Goal: Task Accomplishment & Management: Manage account settings

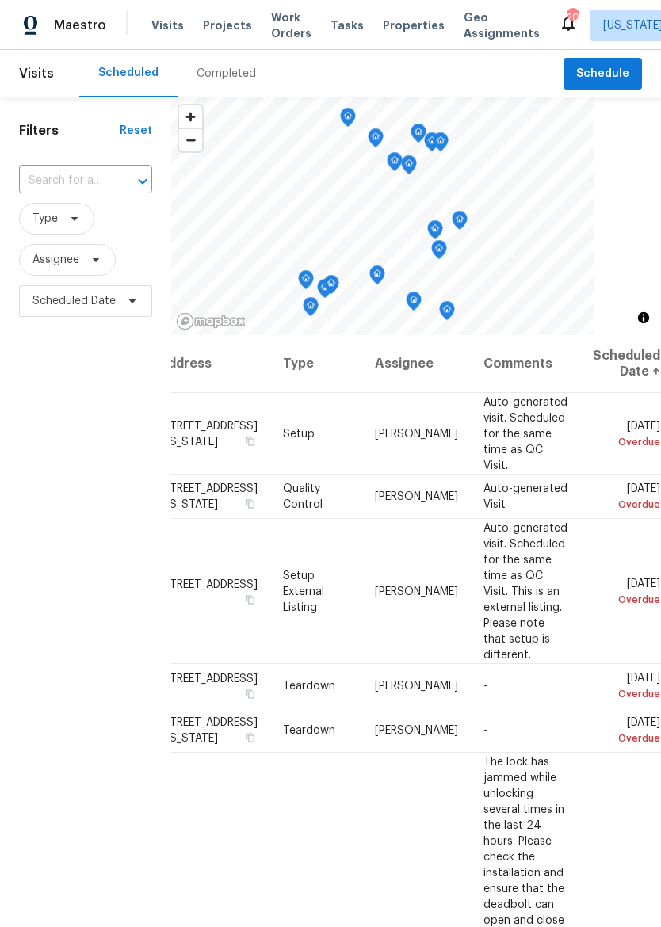
scroll to position [0, 150]
click at [0, 0] on icon at bounding box center [0, 0] width 0 height 0
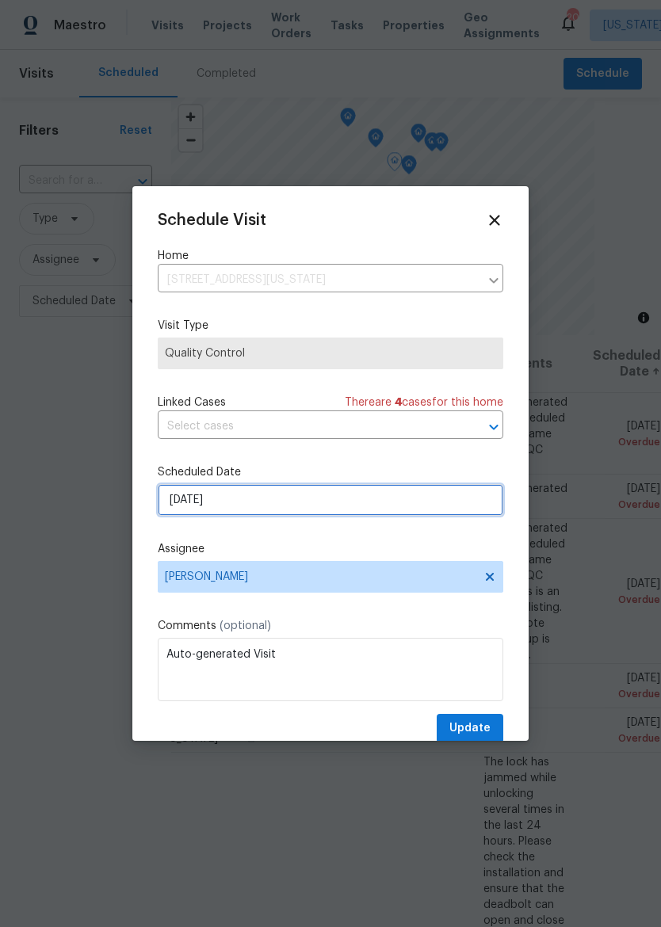
click at [179, 508] on input "[DATE]" at bounding box center [331, 500] width 346 height 32
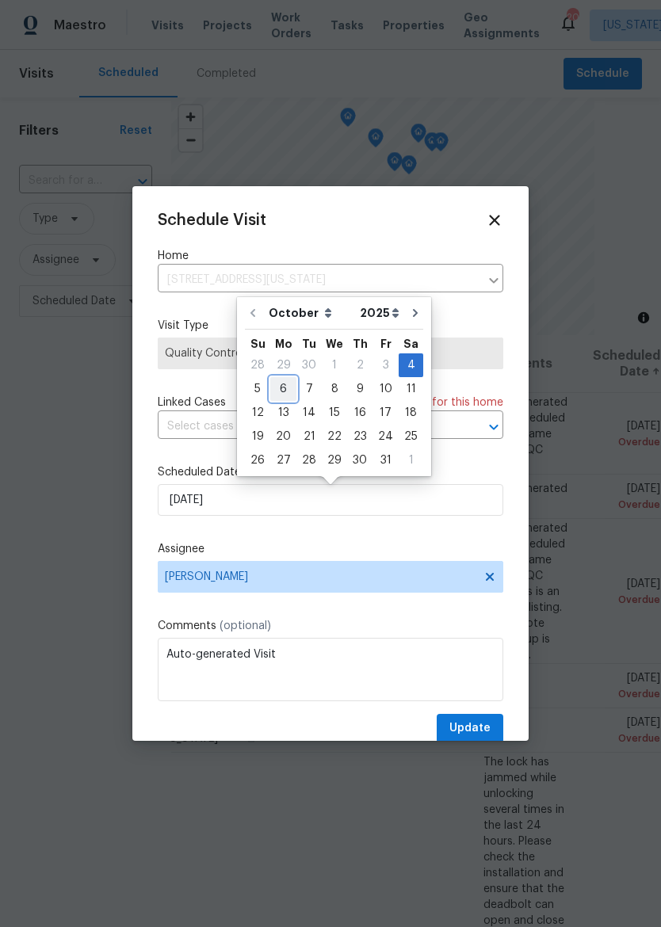
click at [284, 386] on div "6" at bounding box center [283, 389] width 26 height 22
type input "[DATE]"
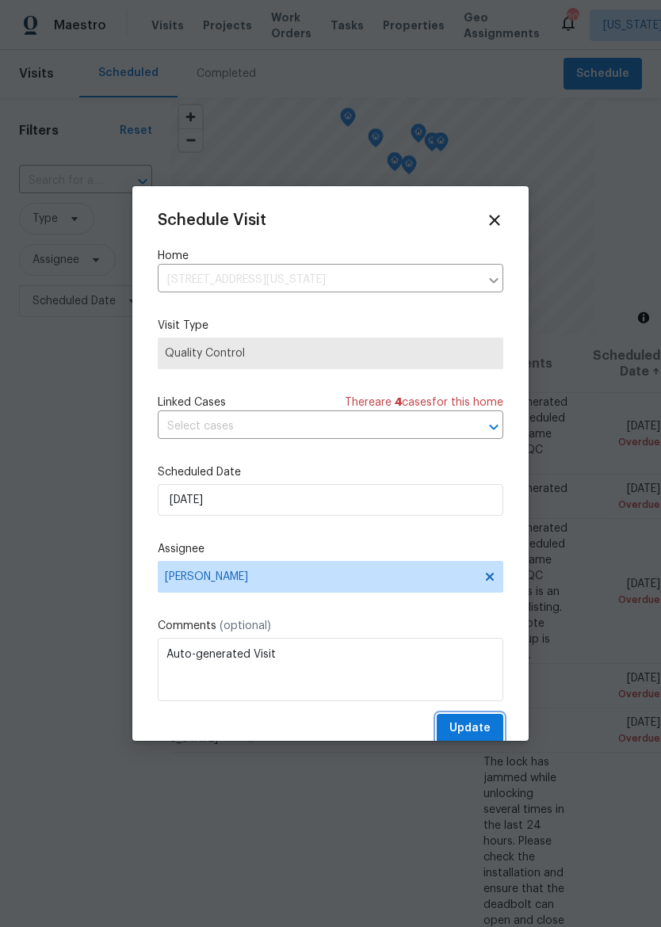
click at [475, 724] on span "Update" at bounding box center [469, 729] width 41 height 20
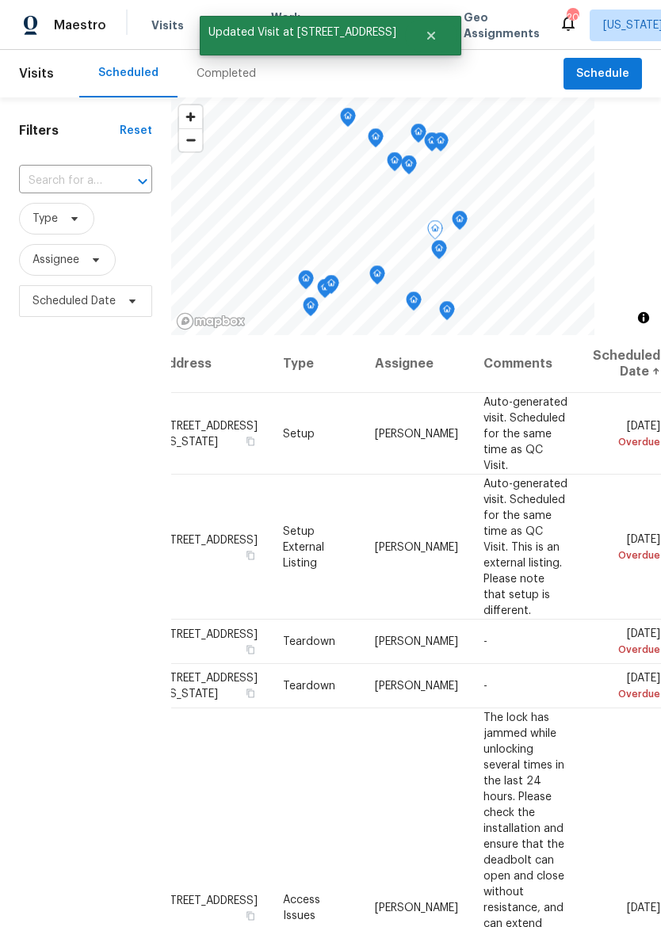
click at [0, 0] on icon at bounding box center [0, 0] width 0 height 0
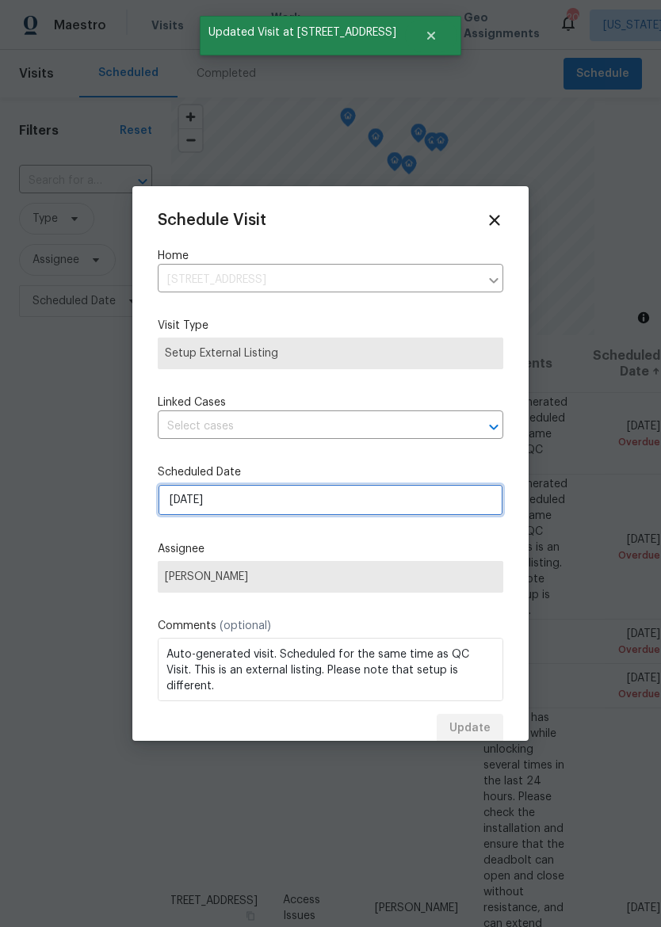
click at [180, 514] on input "[DATE]" at bounding box center [331, 500] width 346 height 32
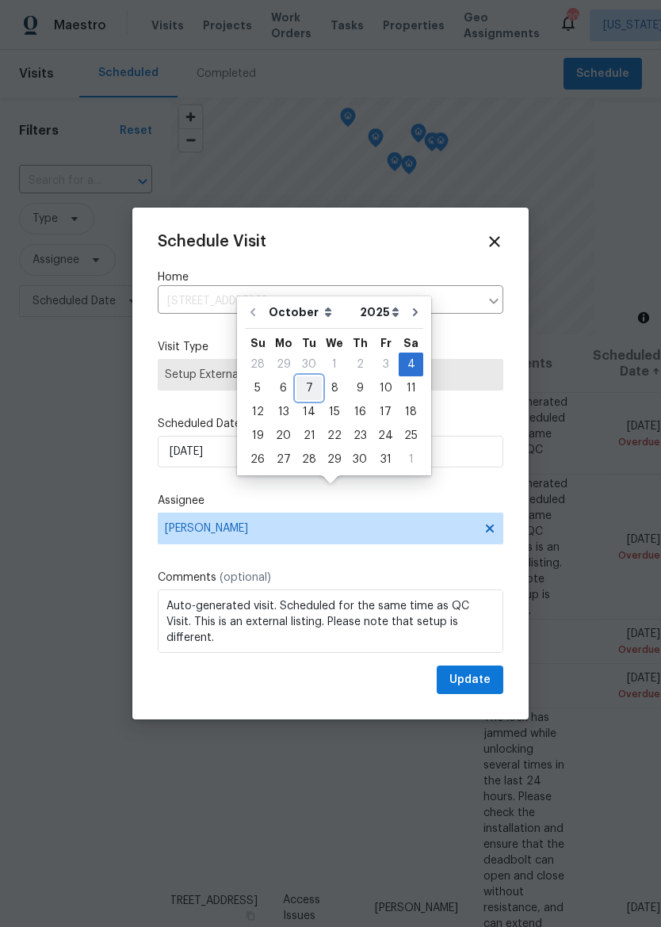
click at [315, 387] on div "7" at bounding box center [308, 388] width 25 height 22
type input "[DATE]"
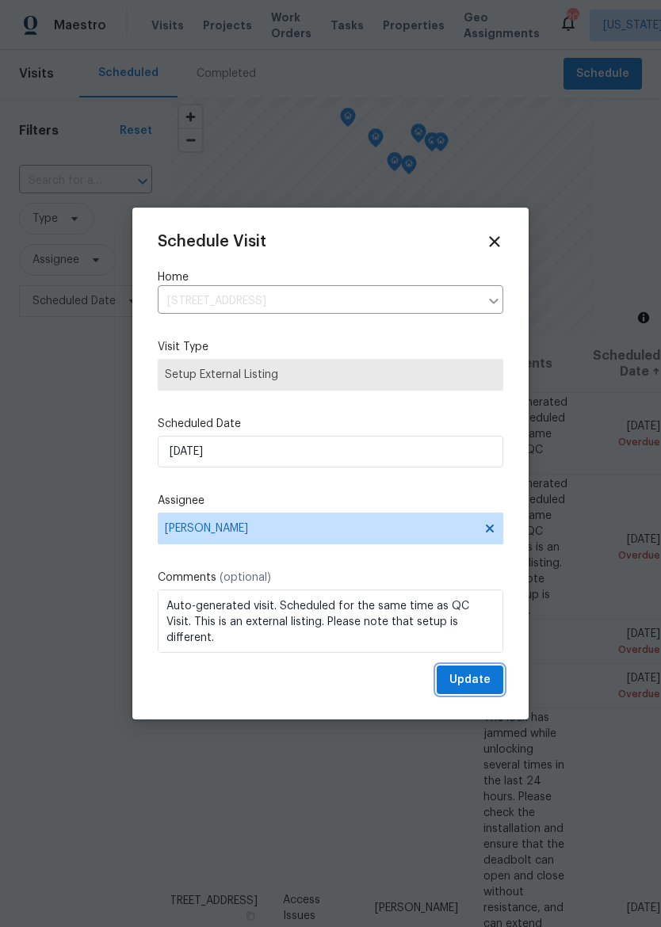
click at [476, 682] on span "Update" at bounding box center [469, 681] width 41 height 20
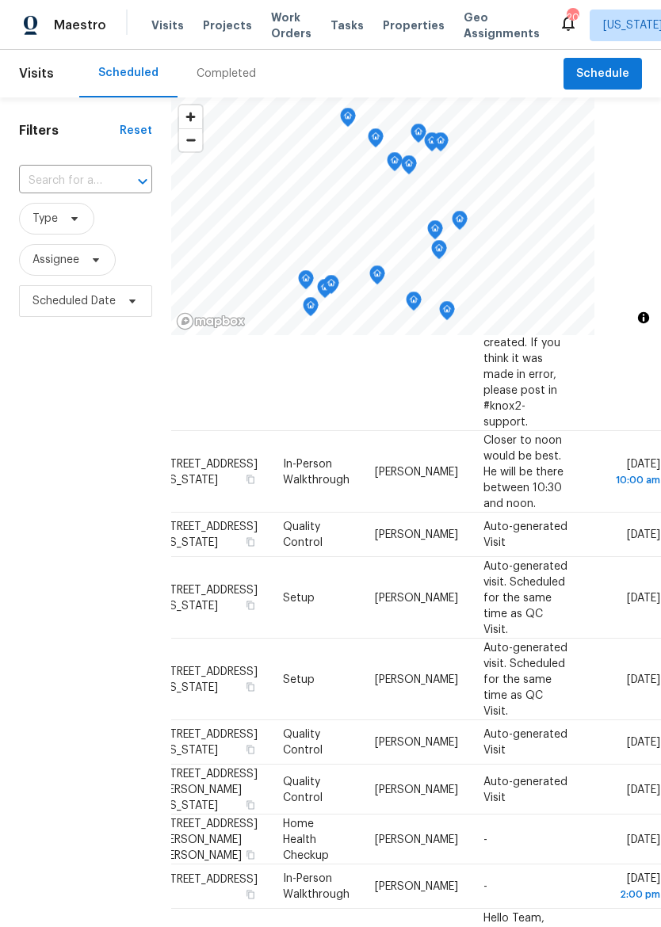
scroll to position [459, 143]
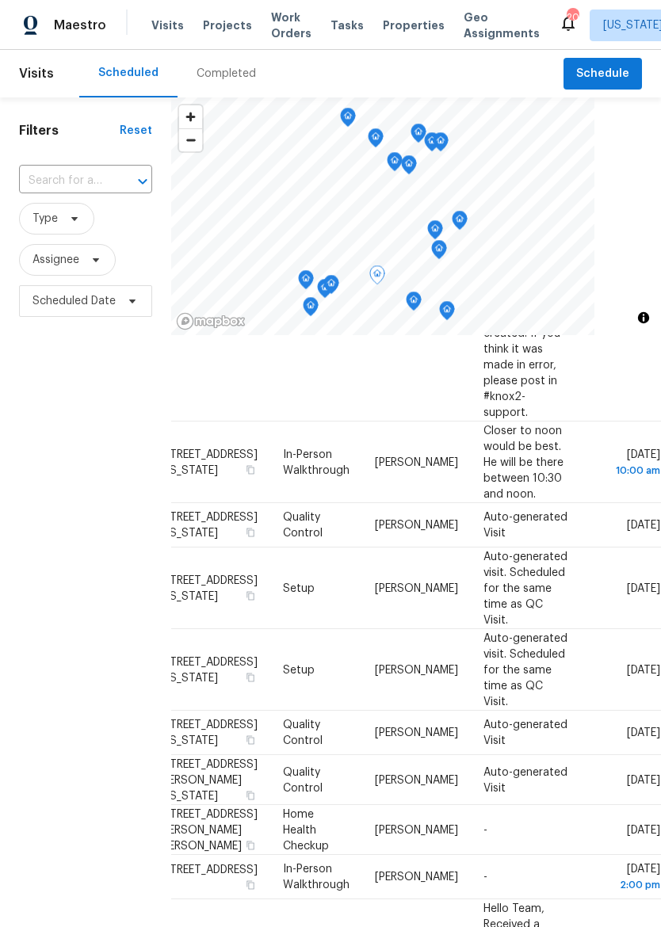
click at [0, 0] on icon at bounding box center [0, 0] width 0 height 0
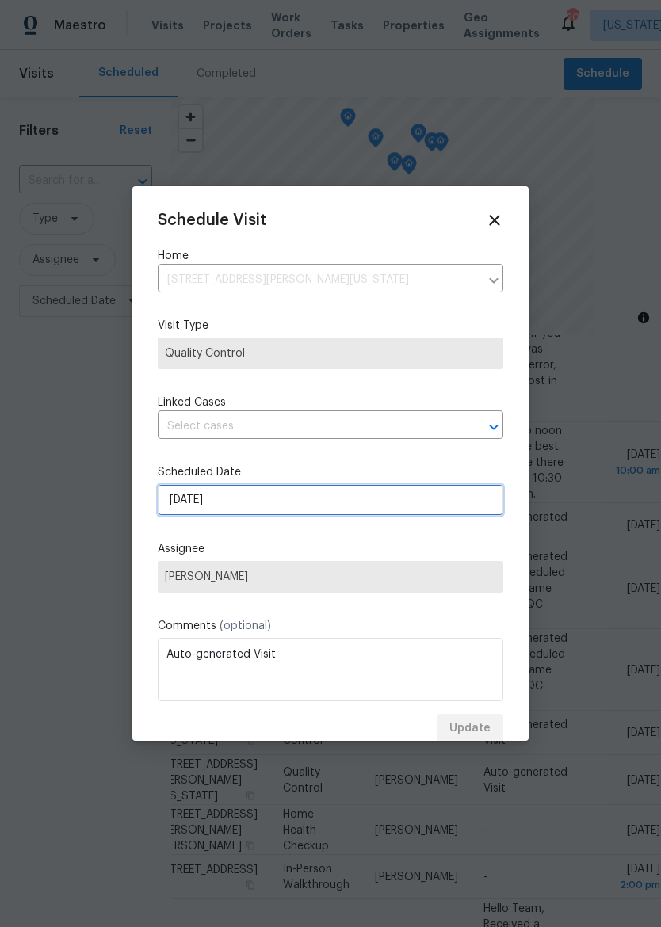
click at [181, 508] on input "[DATE]" at bounding box center [331, 500] width 346 height 32
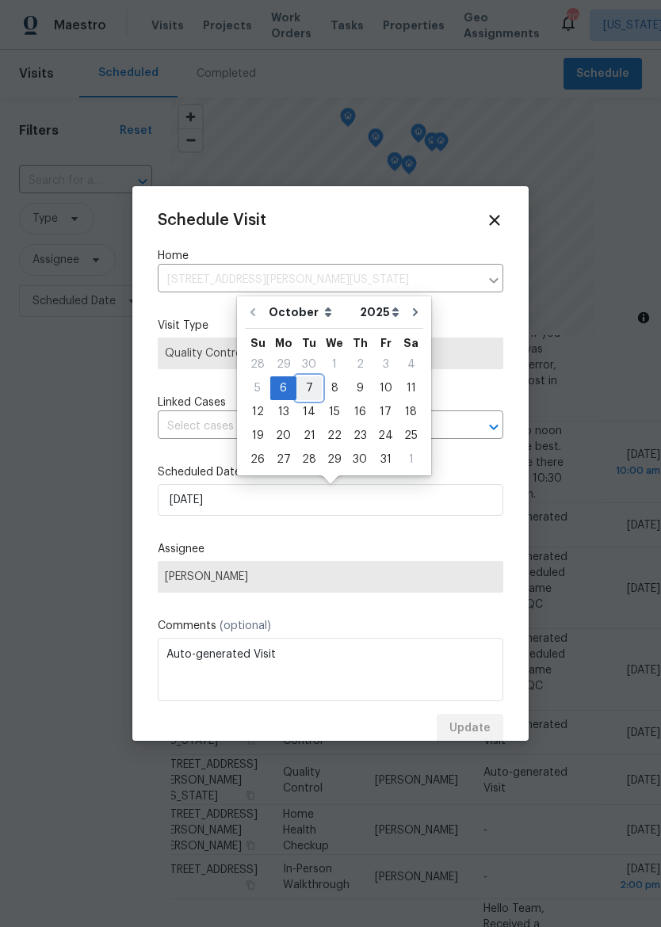
click at [305, 384] on div "7" at bounding box center [308, 388] width 25 height 22
type input "[DATE]"
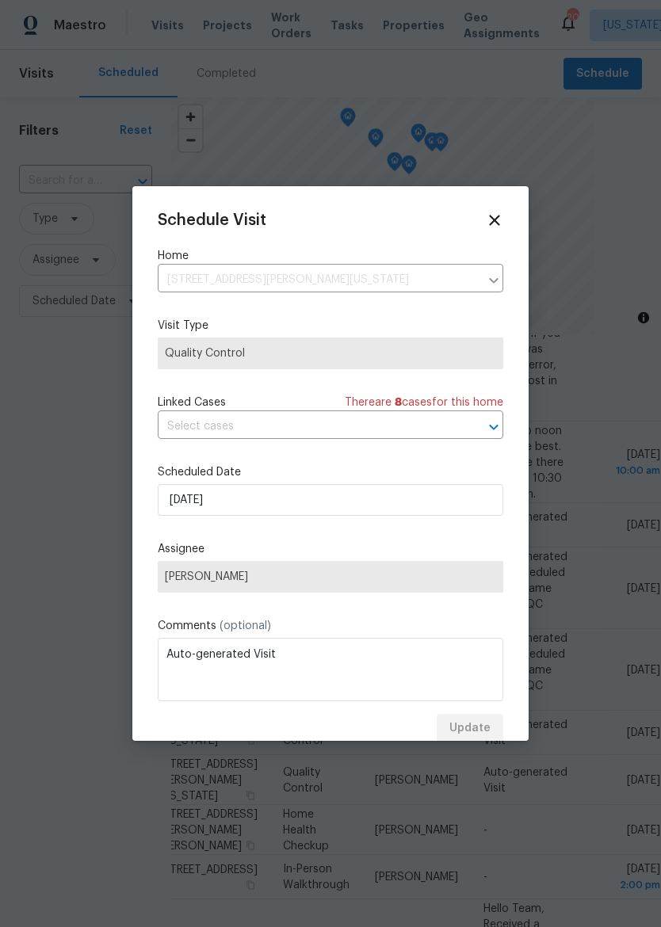
click at [459, 543] on div "Schedule Visit Home [STREET_ADDRESS][PERSON_NAME][US_STATE] ​ Visit Type Qualit…" at bounding box center [331, 478] width 346 height 532
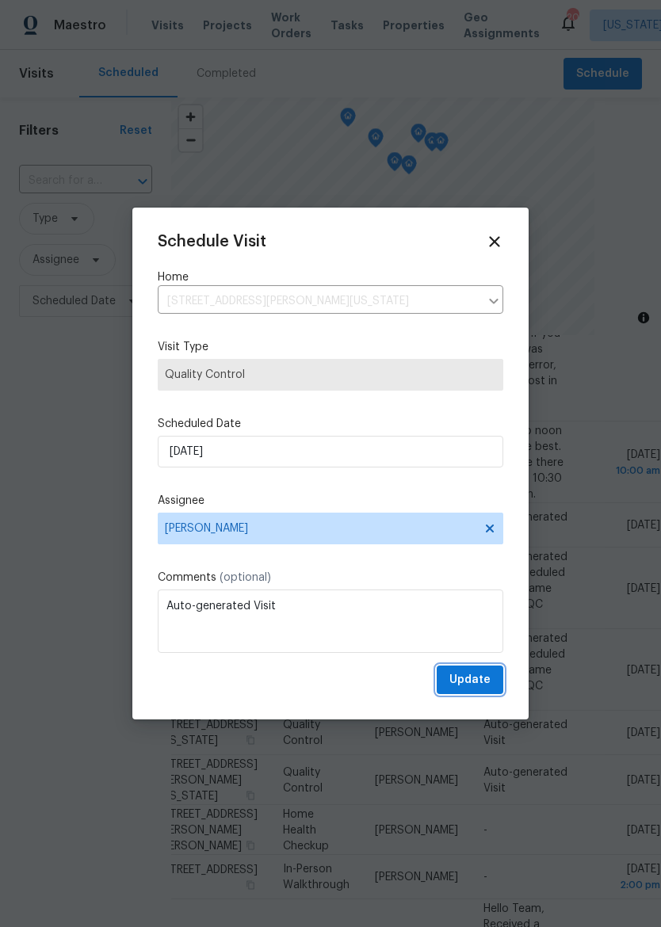
click at [480, 682] on span "Update" at bounding box center [469, 681] width 41 height 20
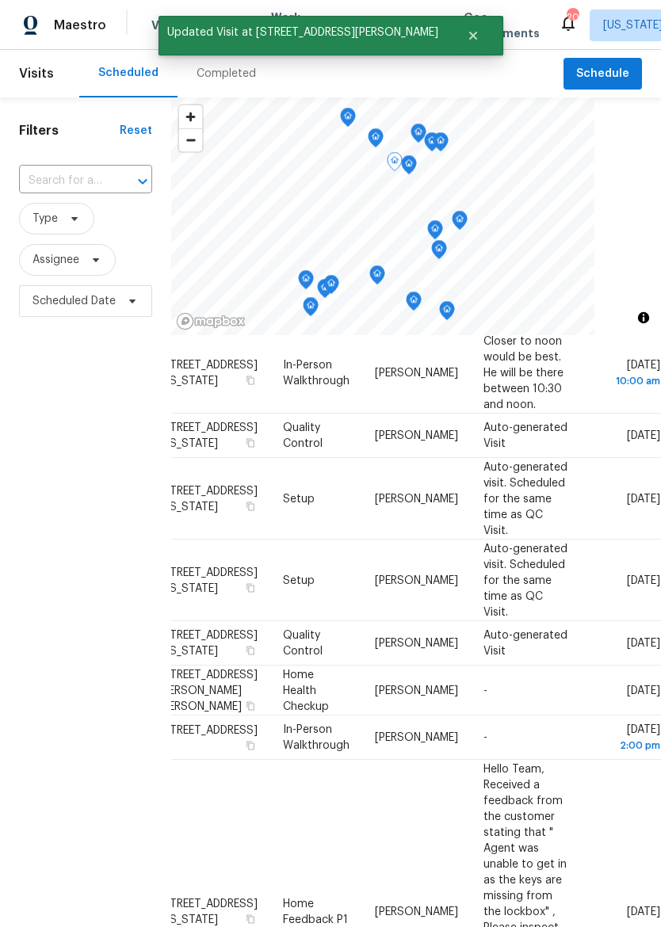
scroll to position [548, 150]
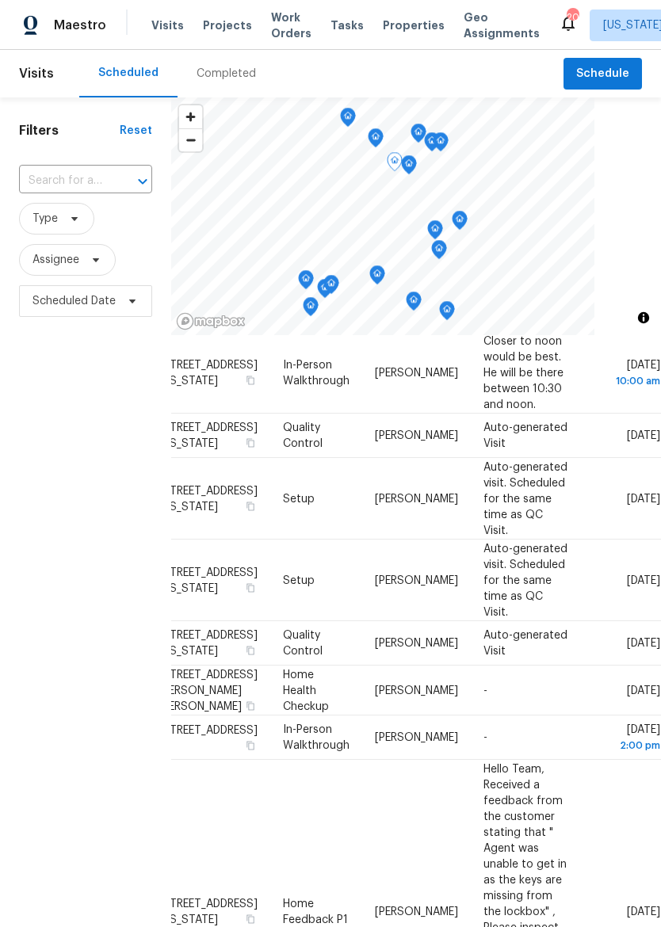
click at [0, 0] on icon at bounding box center [0, 0] width 0 height 0
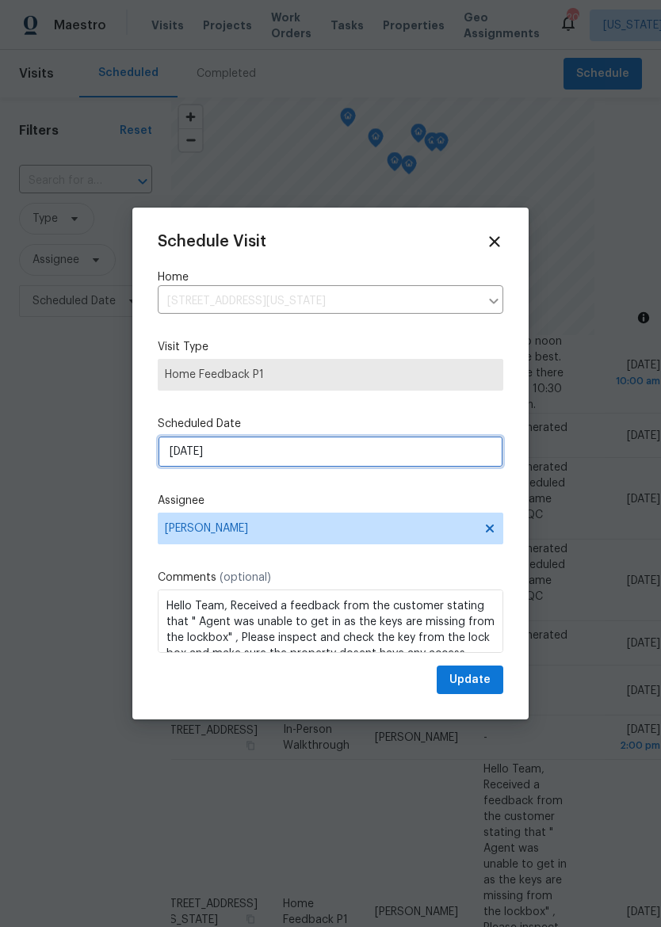
click at [172, 449] on input "[DATE]" at bounding box center [331, 452] width 346 height 32
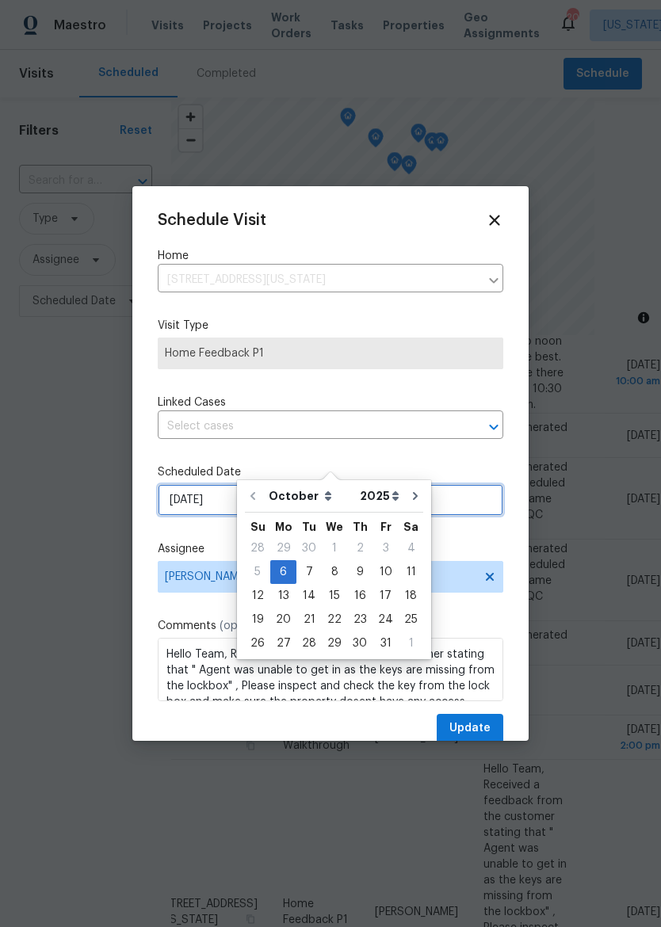
click at [162, 516] on input "[DATE]" at bounding box center [331, 500] width 346 height 32
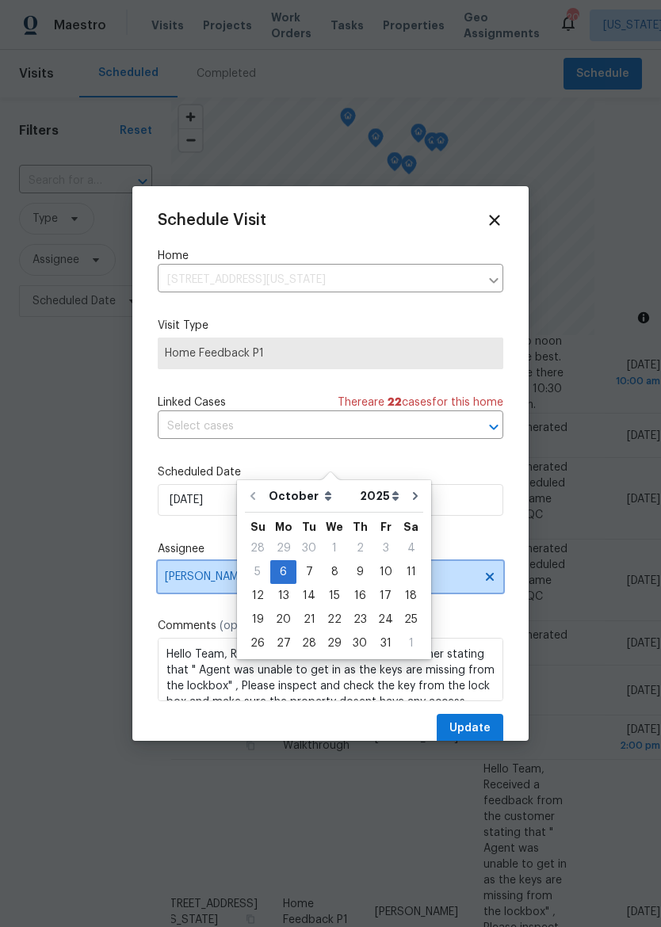
click at [178, 576] on span "[PERSON_NAME]" at bounding box center [320, 577] width 311 height 13
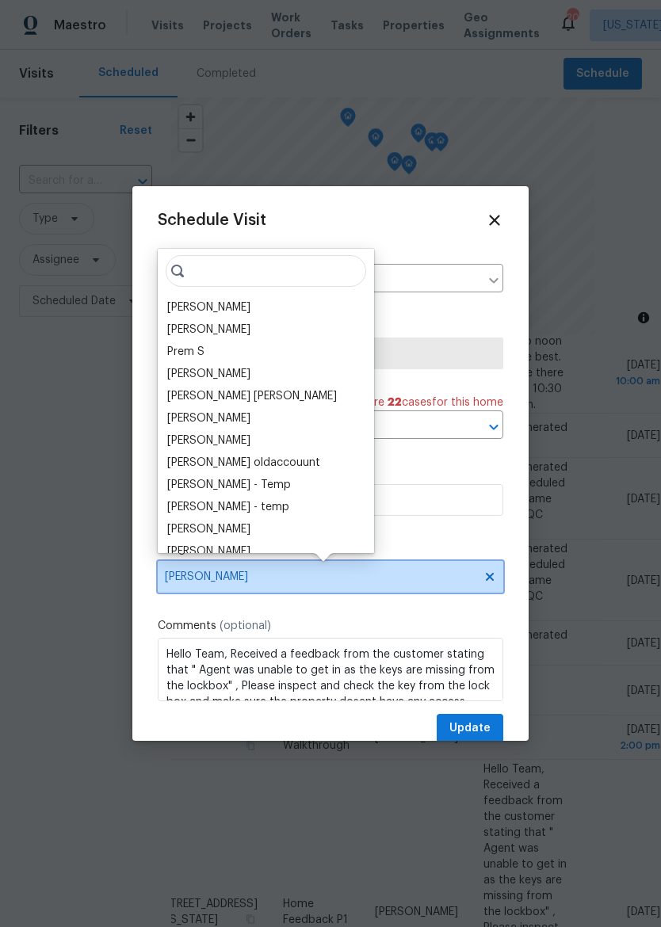
click at [178, 575] on span "[PERSON_NAME]" at bounding box center [320, 577] width 311 height 13
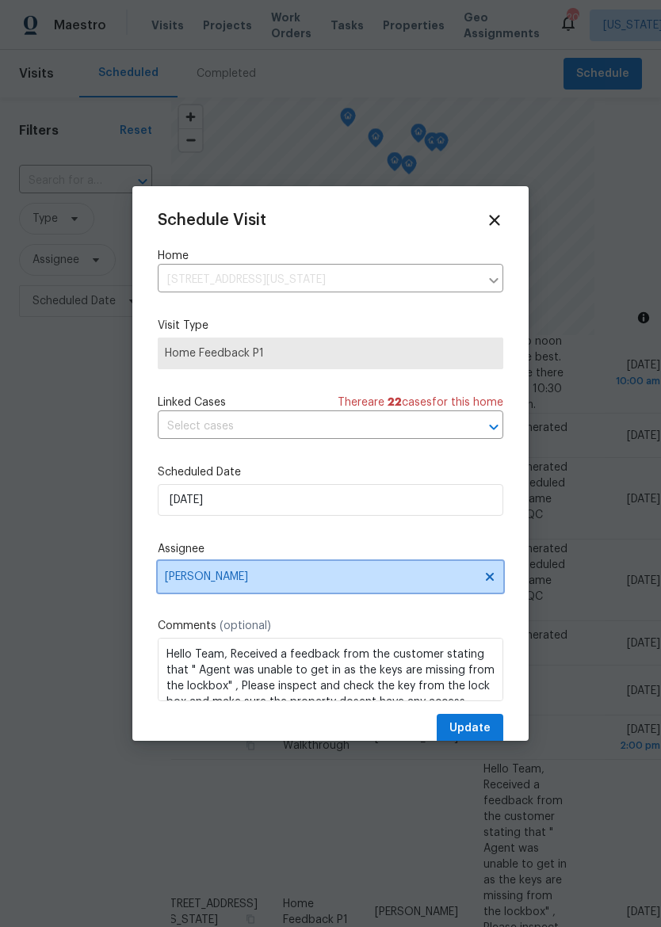
click at [187, 583] on span "[PERSON_NAME]" at bounding box center [320, 577] width 311 height 13
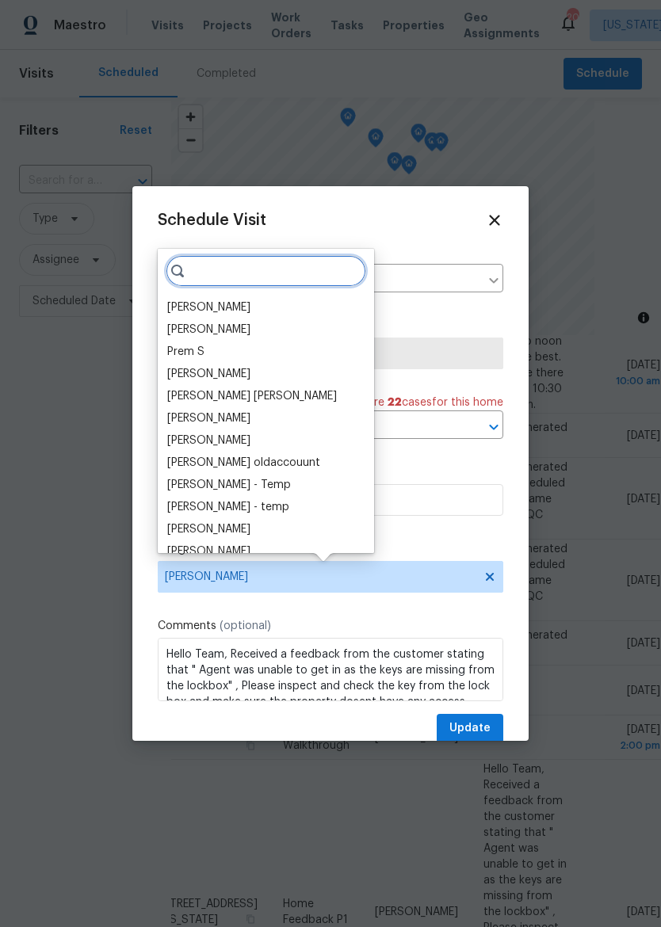
click at [226, 284] on input "search" at bounding box center [266, 271] width 201 height 32
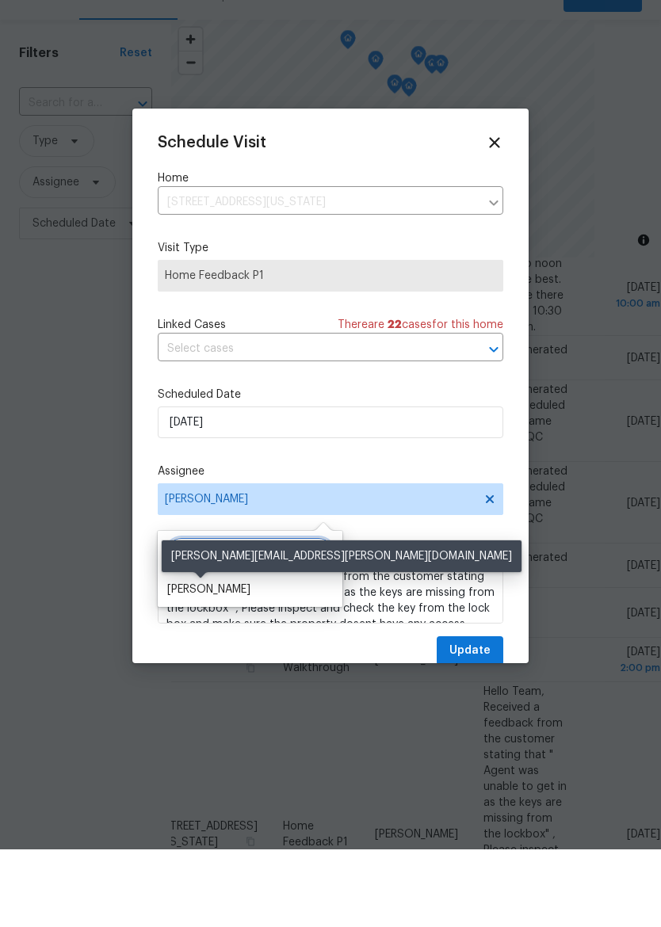
type input "[PERSON_NAME]"
click at [189, 659] on div "[PERSON_NAME]" at bounding box center [208, 667] width 83 height 16
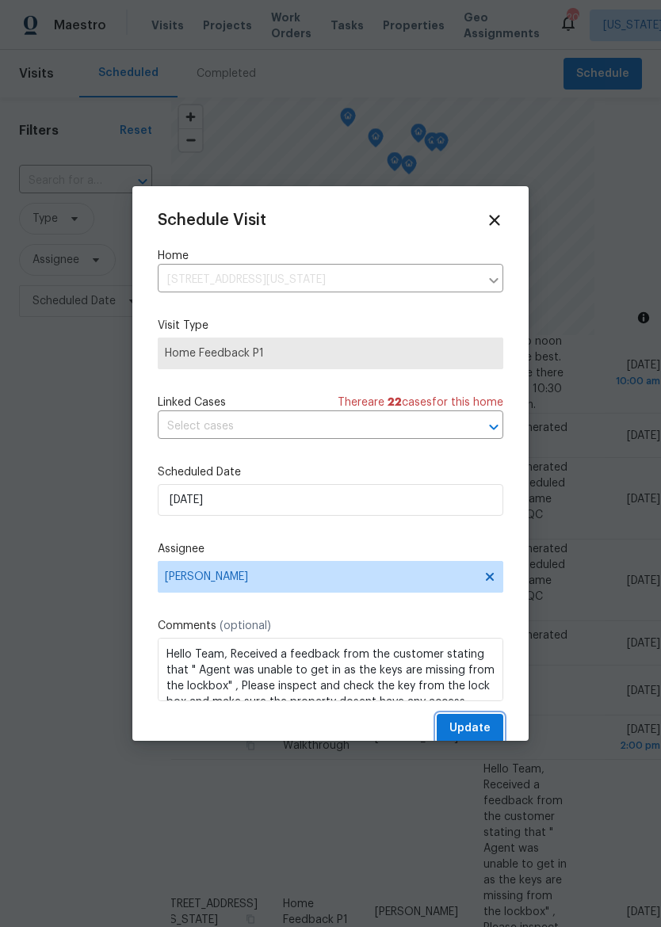
click at [476, 731] on span "Update" at bounding box center [469, 729] width 41 height 20
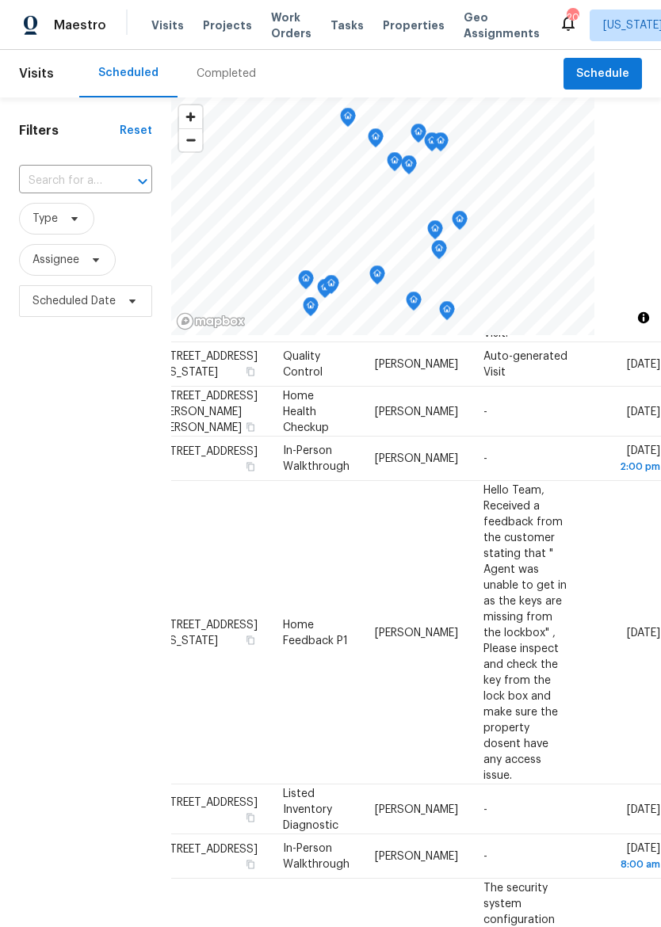
scroll to position [830, 150]
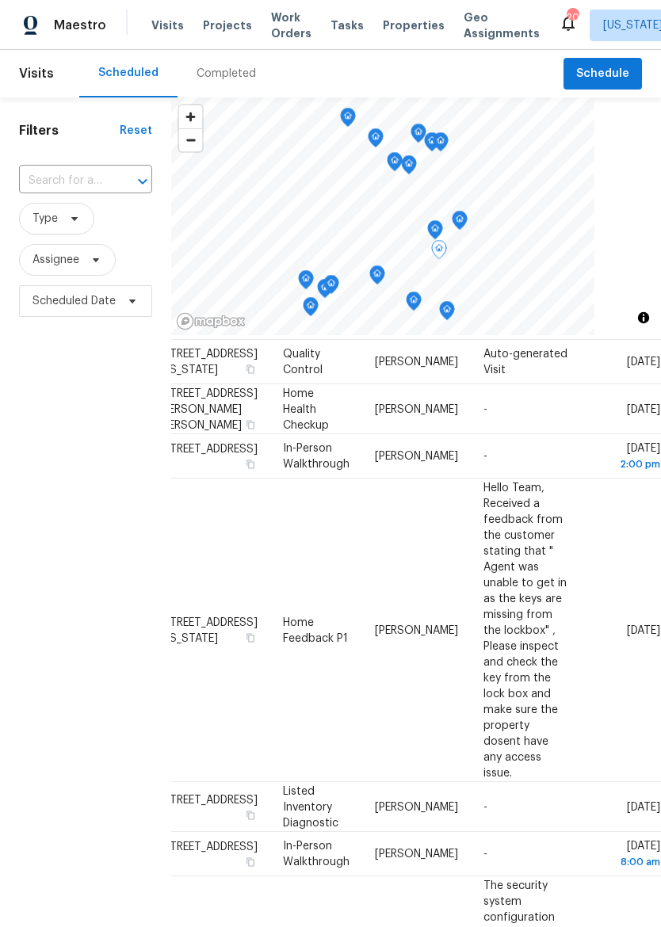
click at [0, 0] on icon at bounding box center [0, 0] width 0 height 0
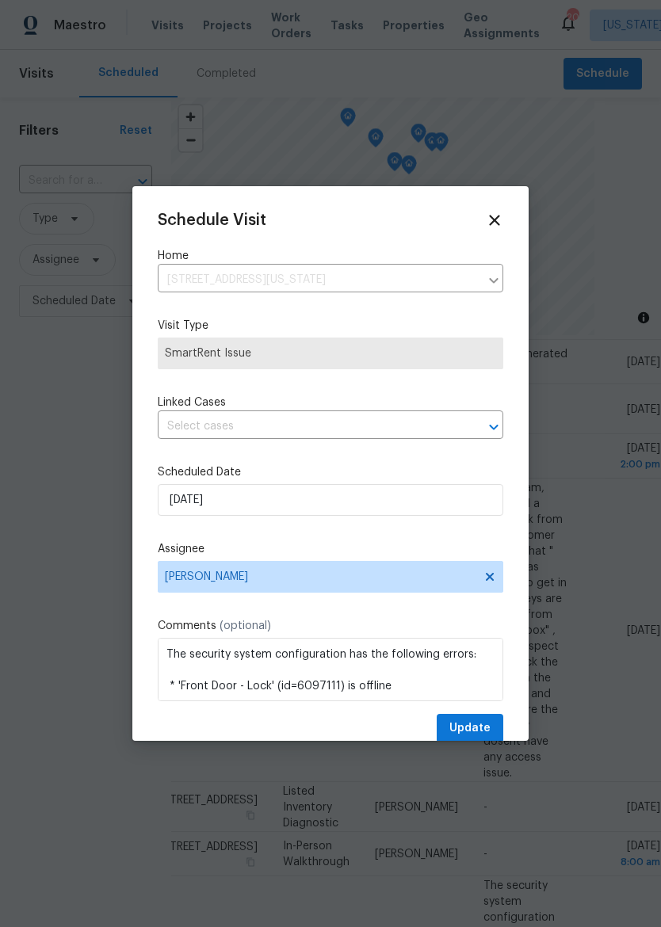
click at [181, 535] on div "Schedule Visit Home [STREET_ADDRESS][US_STATE] ​ Visit Type SmartRent Issue Lin…" at bounding box center [331, 478] width 346 height 532
click at [185, 579] on span "[PERSON_NAME]" at bounding box center [320, 577] width 311 height 13
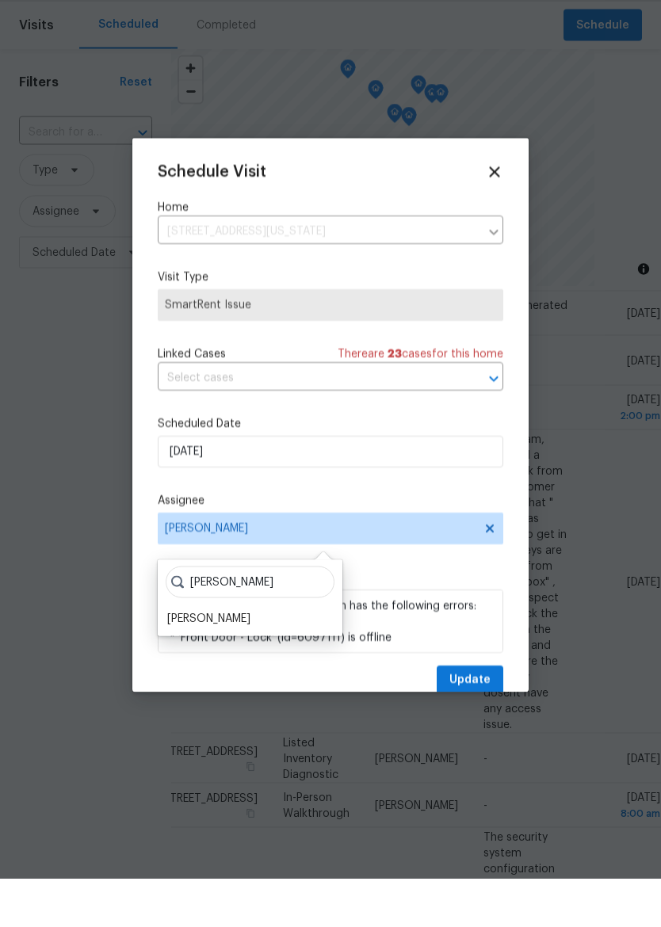
type input "[PERSON_NAME]"
click at [189, 659] on div "[PERSON_NAME]" at bounding box center [208, 667] width 83 height 16
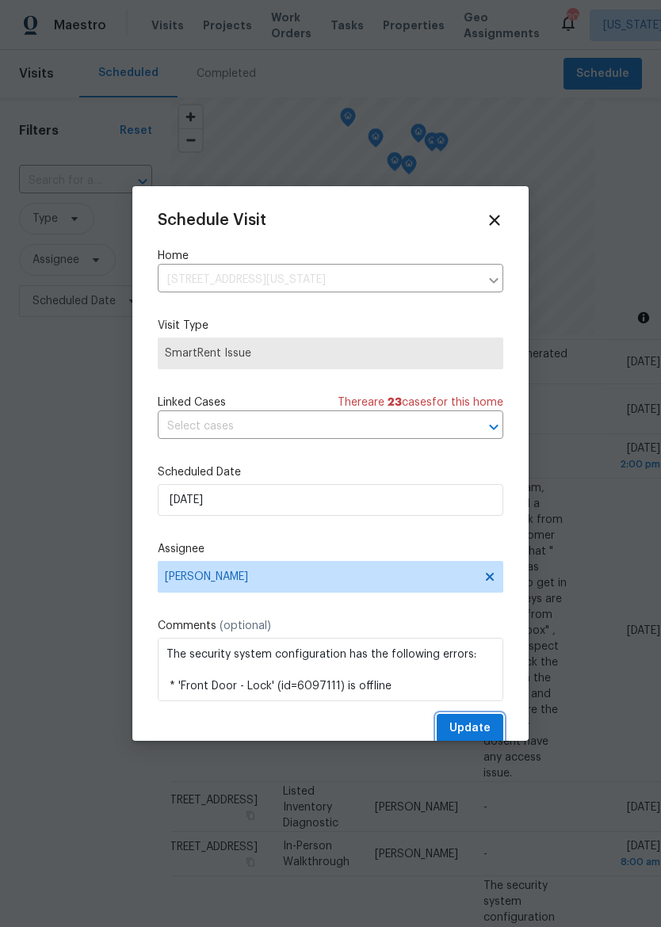
click at [476, 729] on span "Update" at bounding box center [469, 729] width 41 height 20
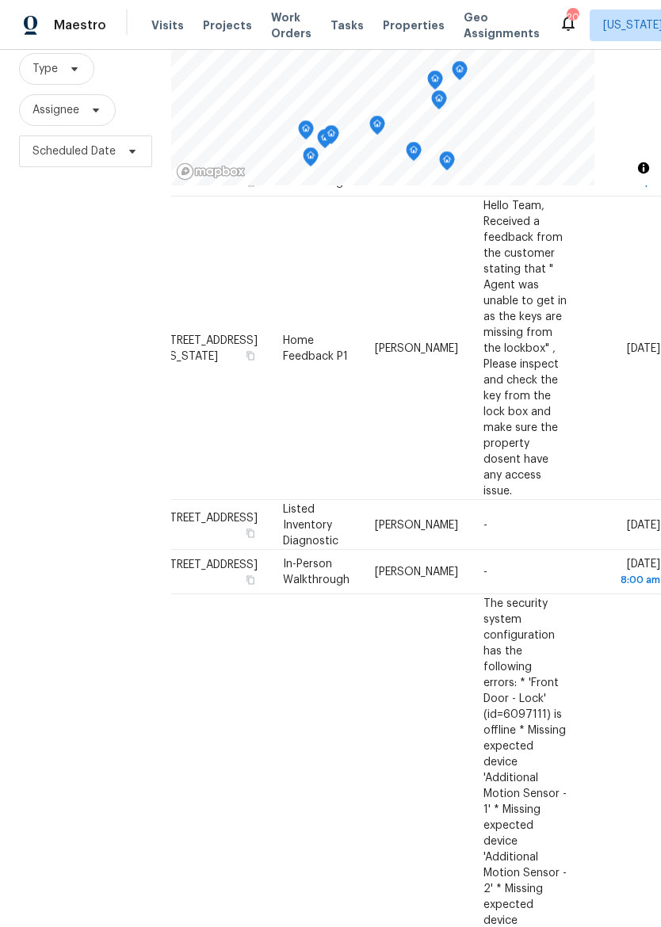
scroll to position [962, 150]
click at [0, 0] on icon at bounding box center [0, 0] width 0 height 0
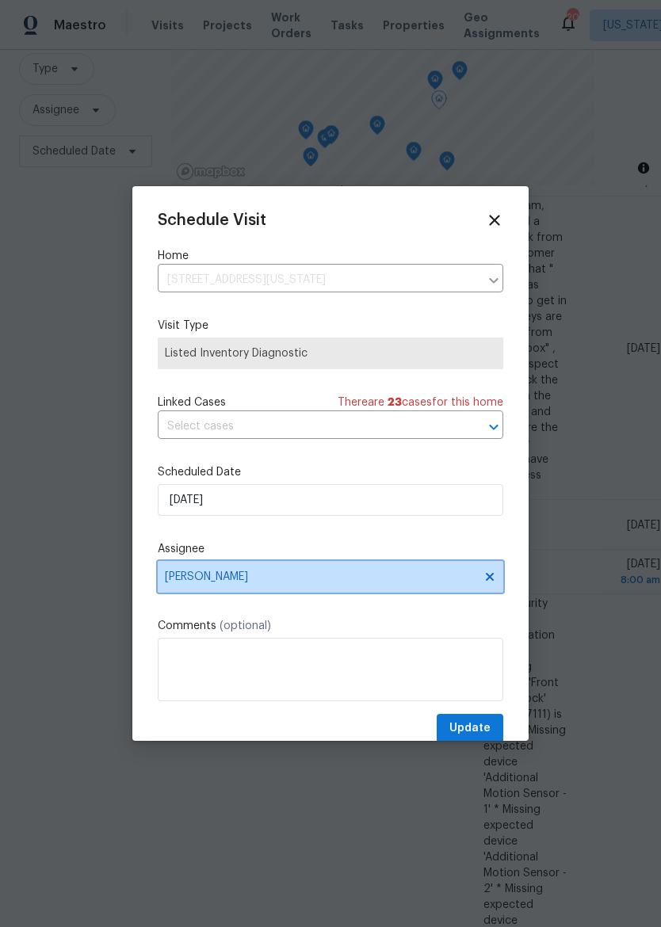
click at [181, 579] on span "[PERSON_NAME]" at bounding box center [320, 577] width 311 height 13
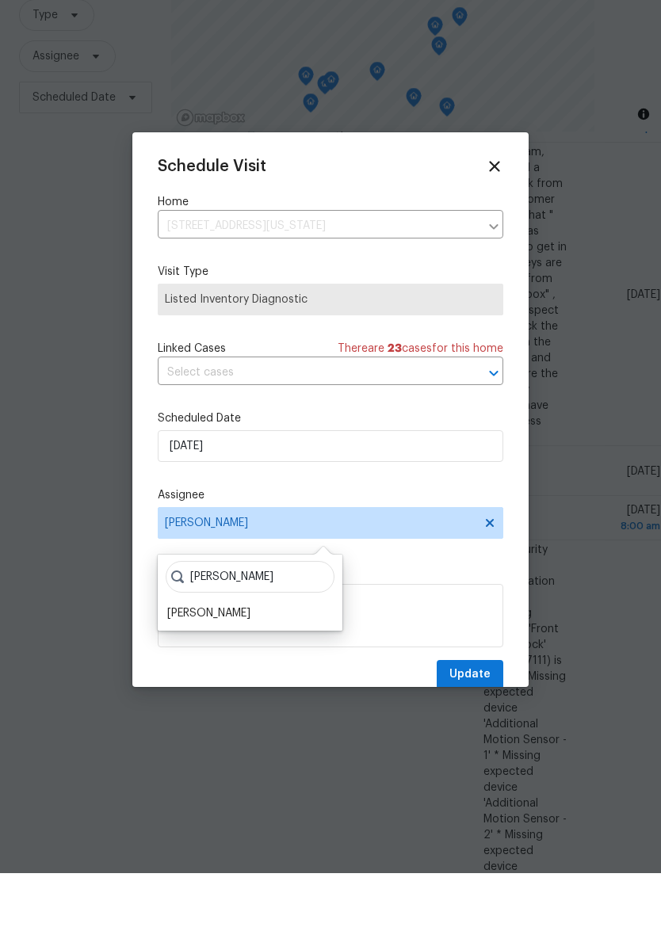
type input "[PERSON_NAME]"
click at [172, 484] on input "[DATE]" at bounding box center [331, 500] width 346 height 32
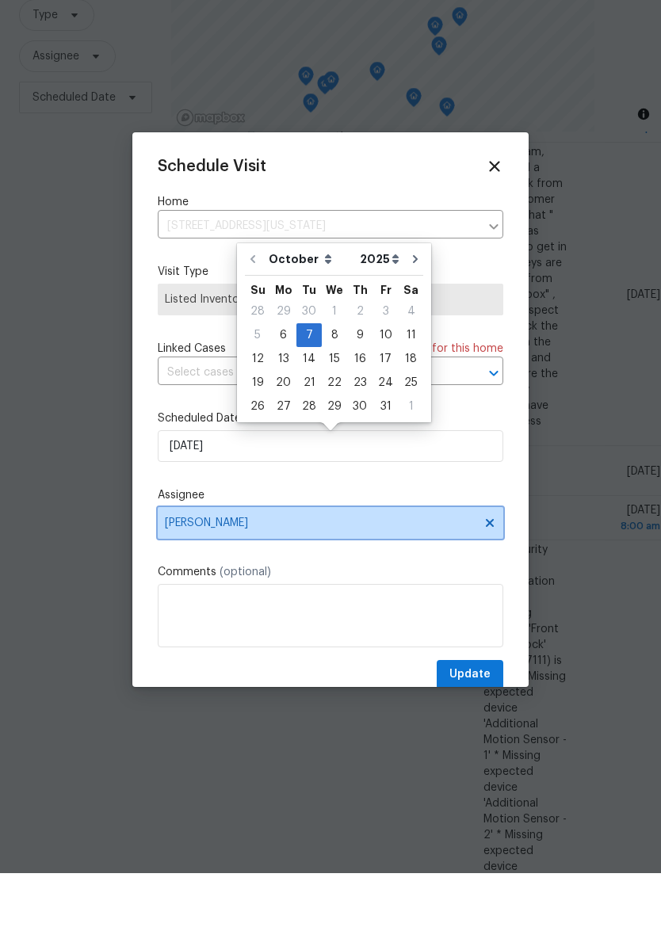
click at [178, 571] on span "[PERSON_NAME]" at bounding box center [320, 577] width 311 height 13
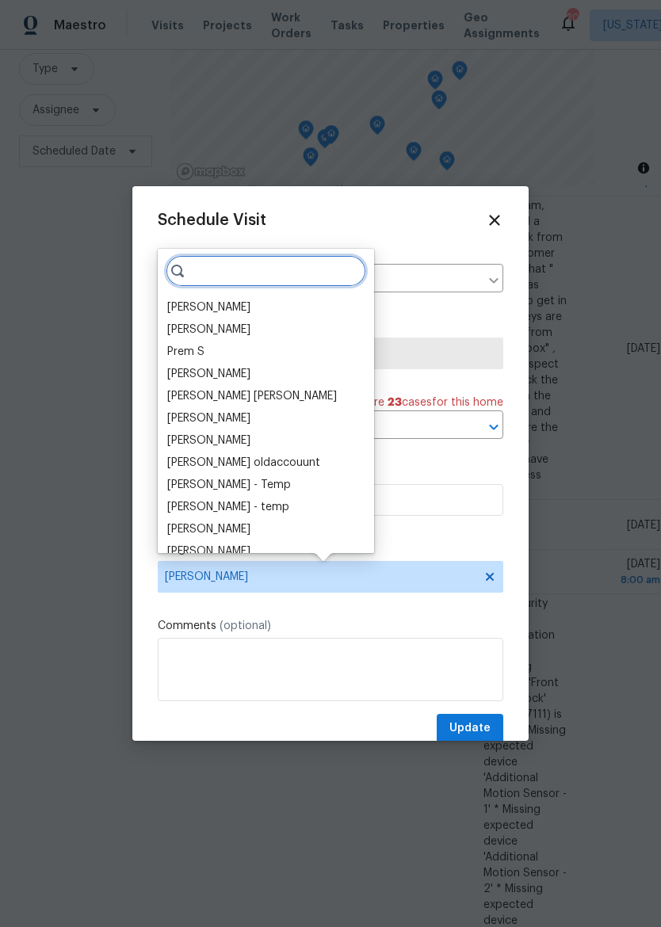
click at [228, 276] on input "search" at bounding box center [266, 271] width 201 height 32
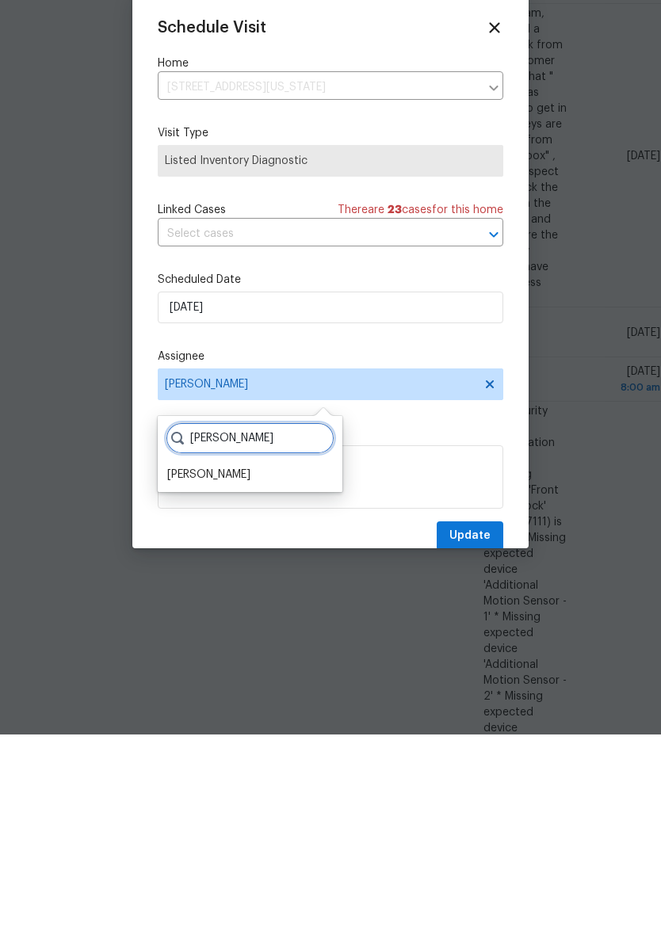
type input "[PERSON_NAME]"
click at [477, 719] on span "Update" at bounding box center [469, 729] width 41 height 20
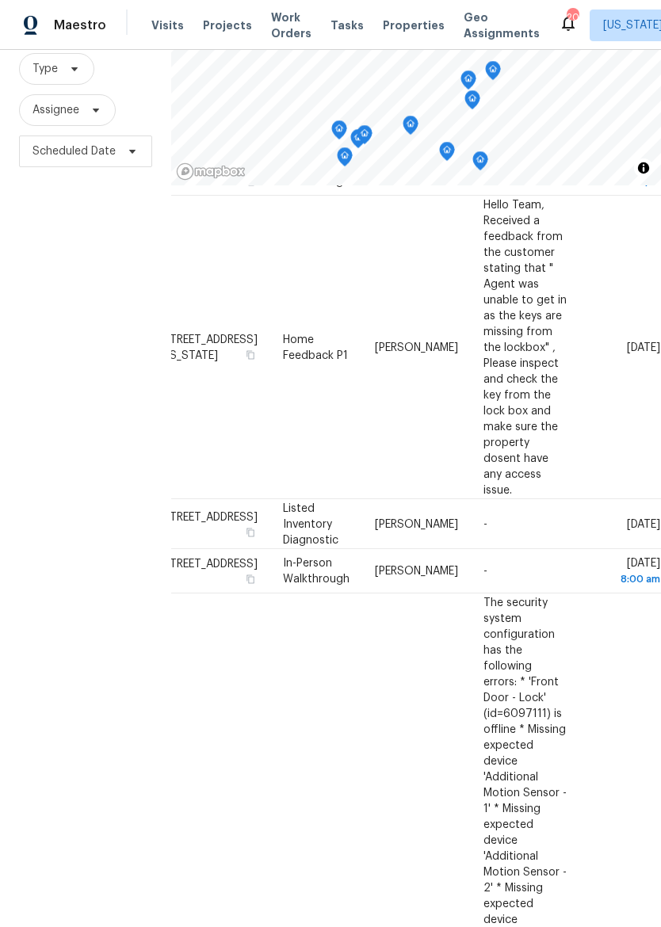
scroll to position [962, 136]
click at [0, 0] on icon at bounding box center [0, 0] width 0 height 0
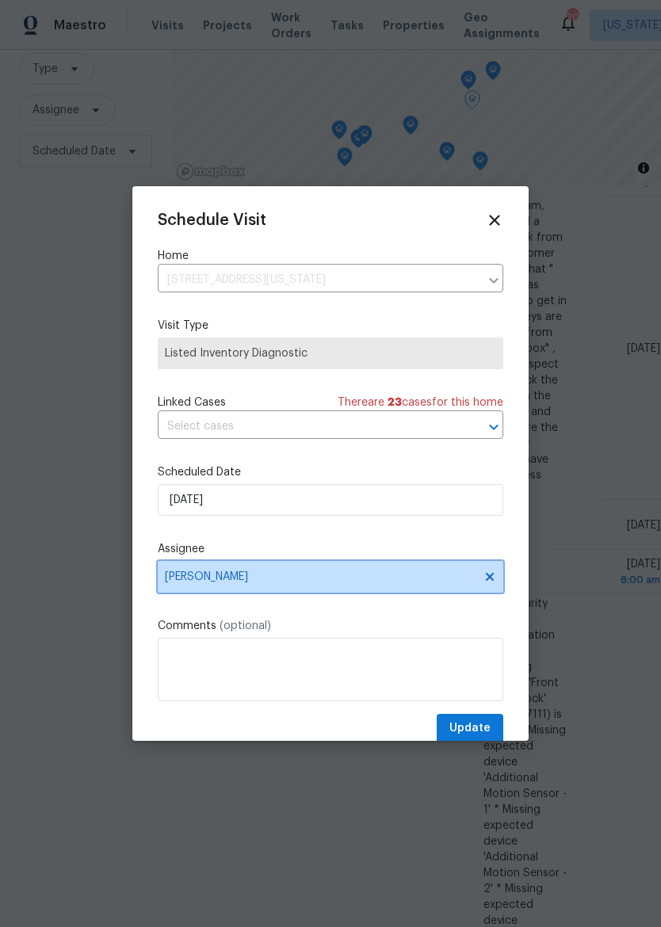
click at [186, 588] on span "[PERSON_NAME]" at bounding box center [331, 577] width 346 height 32
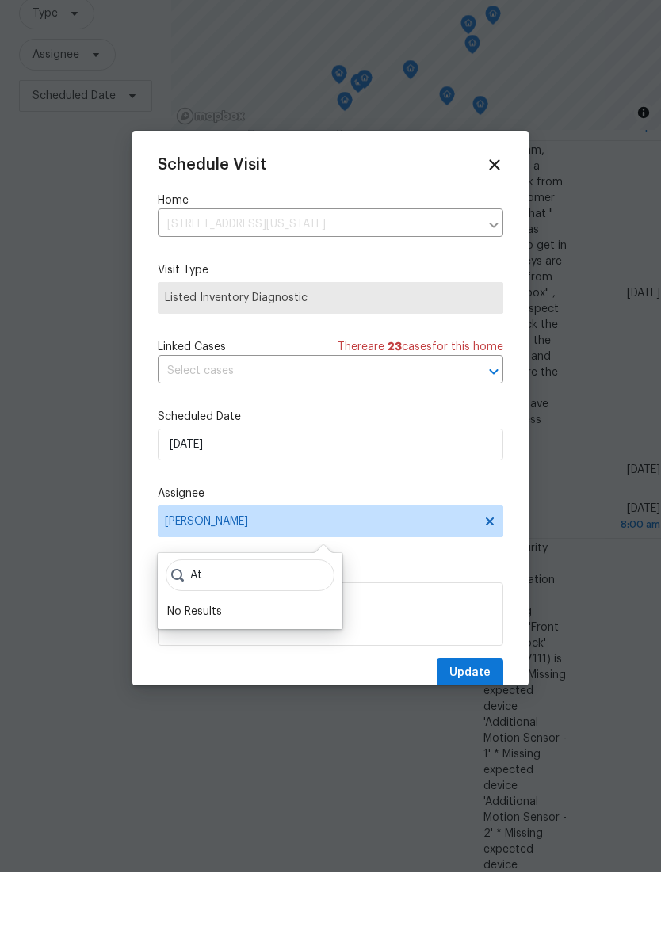
type input "A"
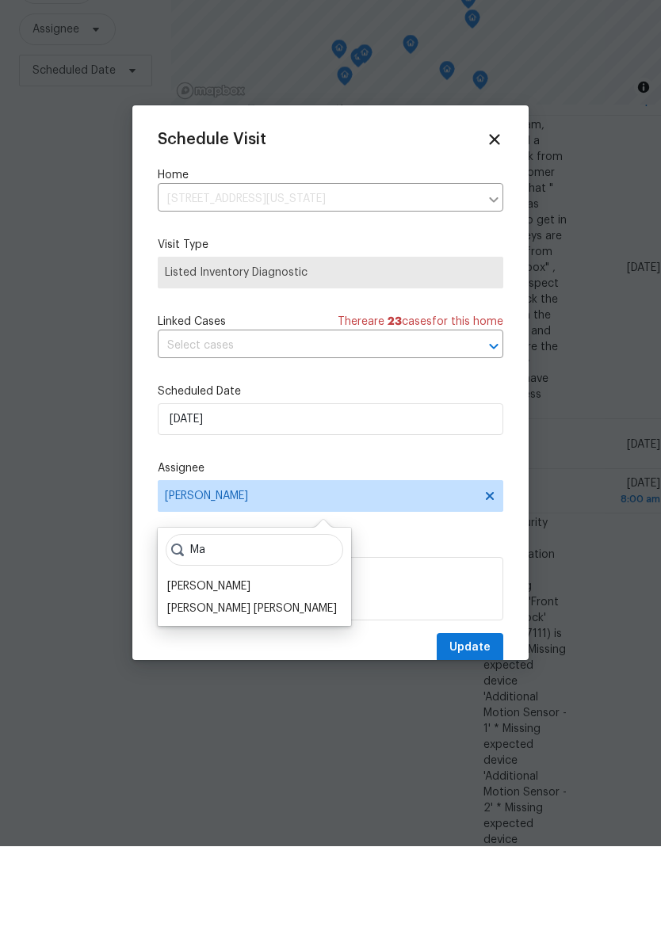
type input "M"
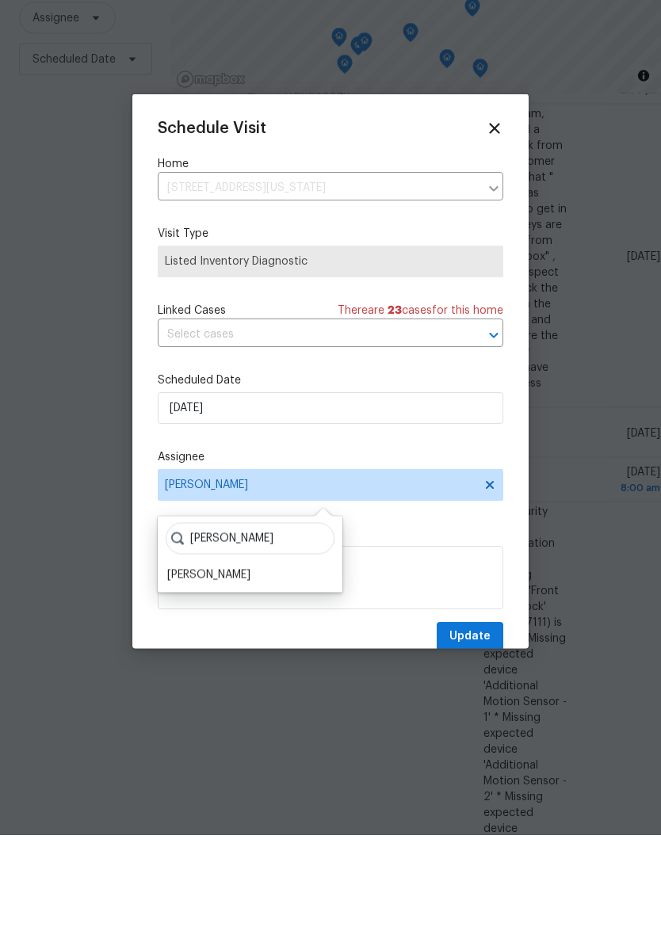
type input "[PERSON_NAME]"
click at [185, 659] on div "[PERSON_NAME]" at bounding box center [208, 667] width 83 height 16
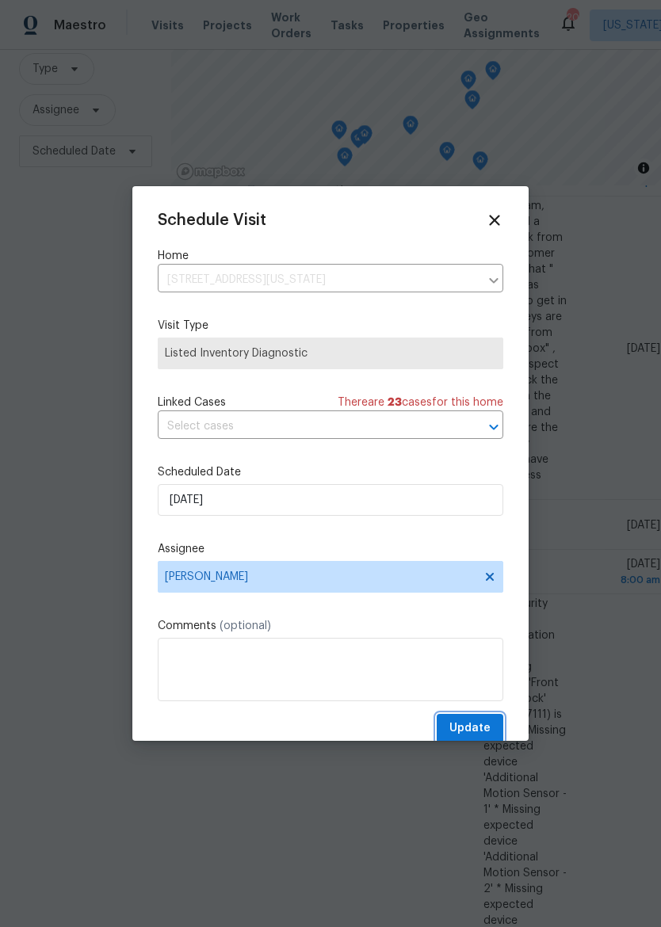
click at [472, 733] on span "Update" at bounding box center [469, 729] width 41 height 20
